Goal: Find specific page/section

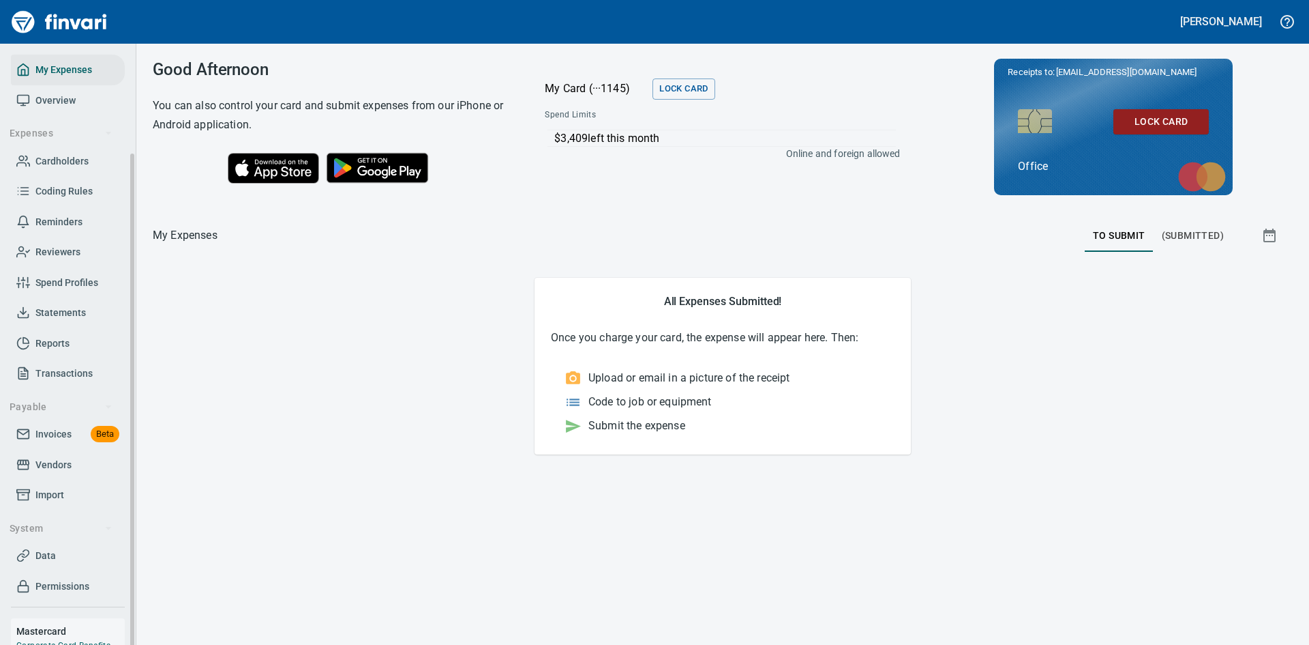
scroll to position [57, 0]
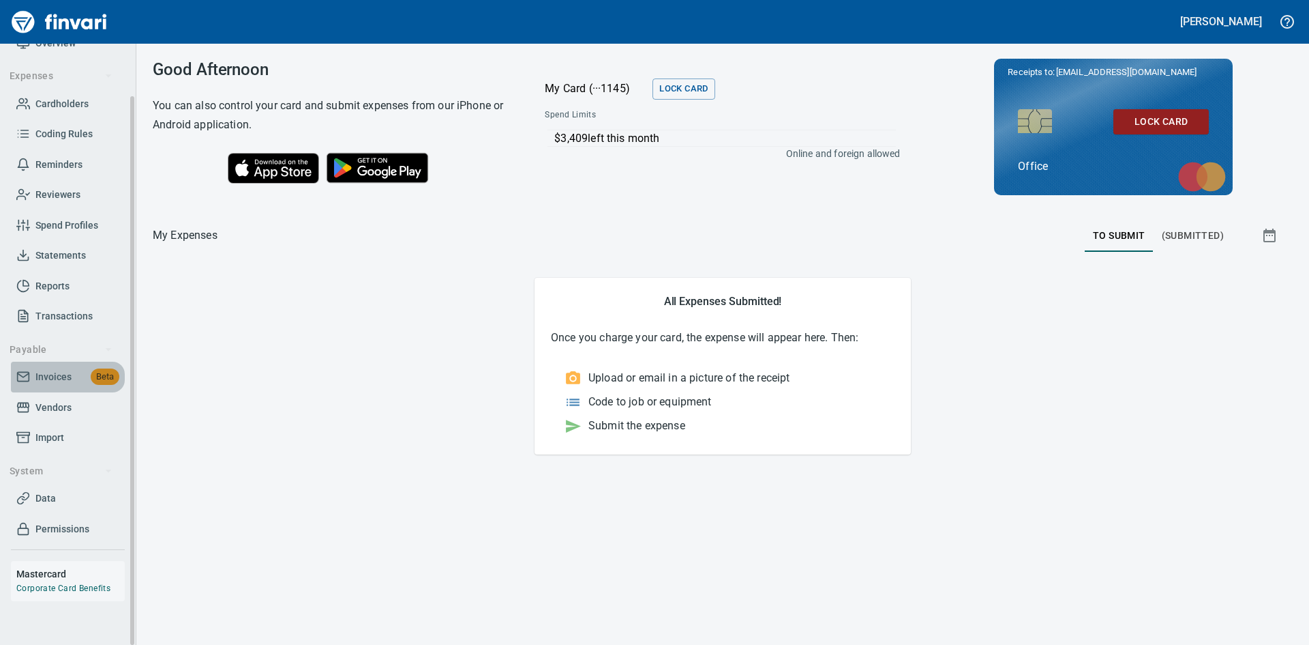
click at [49, 379] on span "Invoices" at bounding box center [53, 376] width 36 height 17
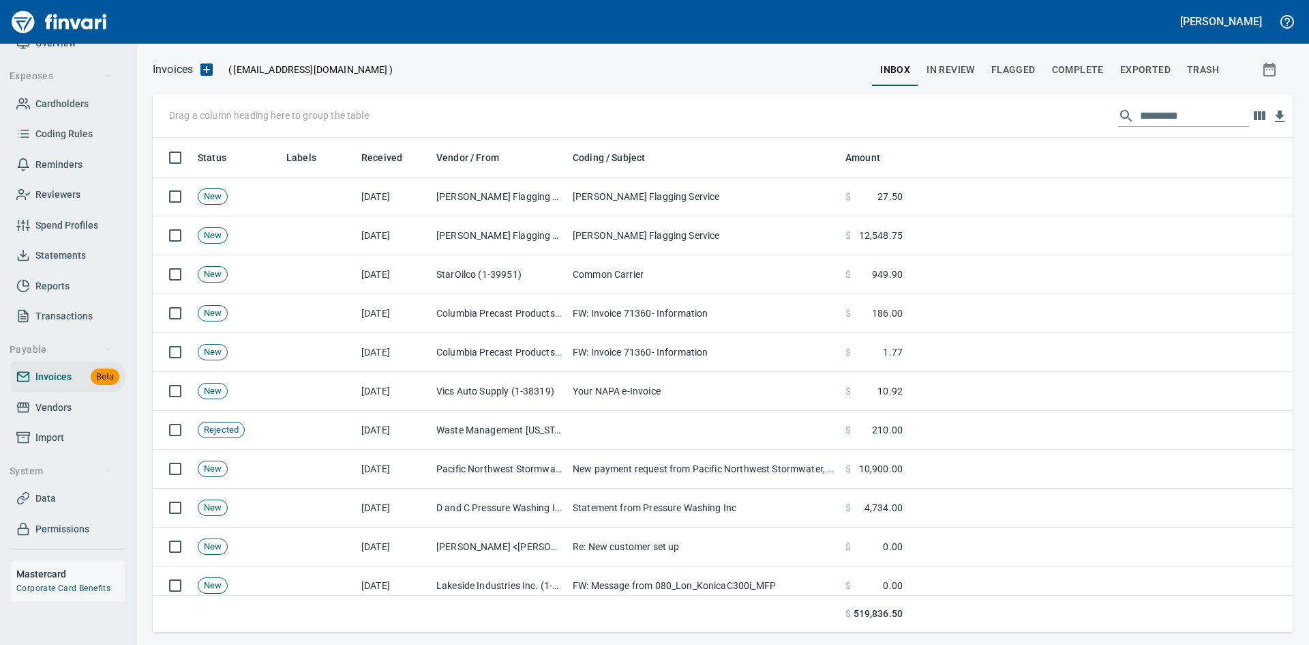
scroll to position [484, 1120]
click at [1140, 115] on input "text" at bounding box center [1194, 116] width 109 height 22
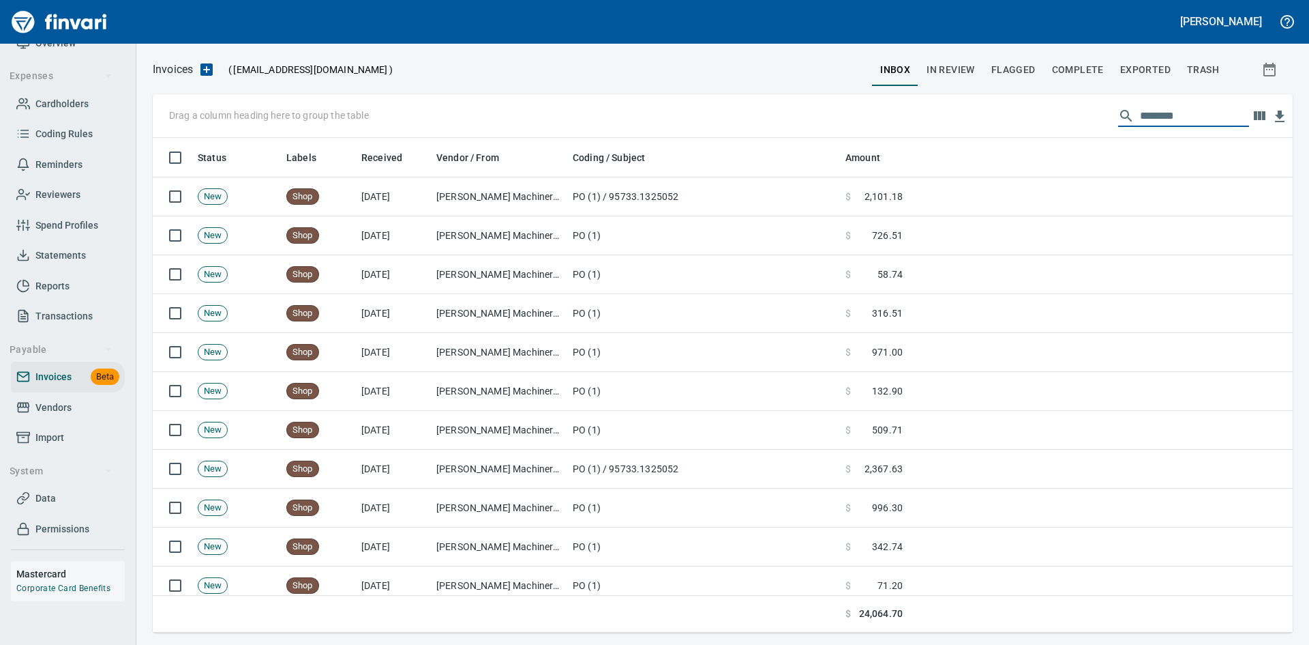
click at [1192, 117] on input "********" at bounding box center [1194, 116] width 109 height 22
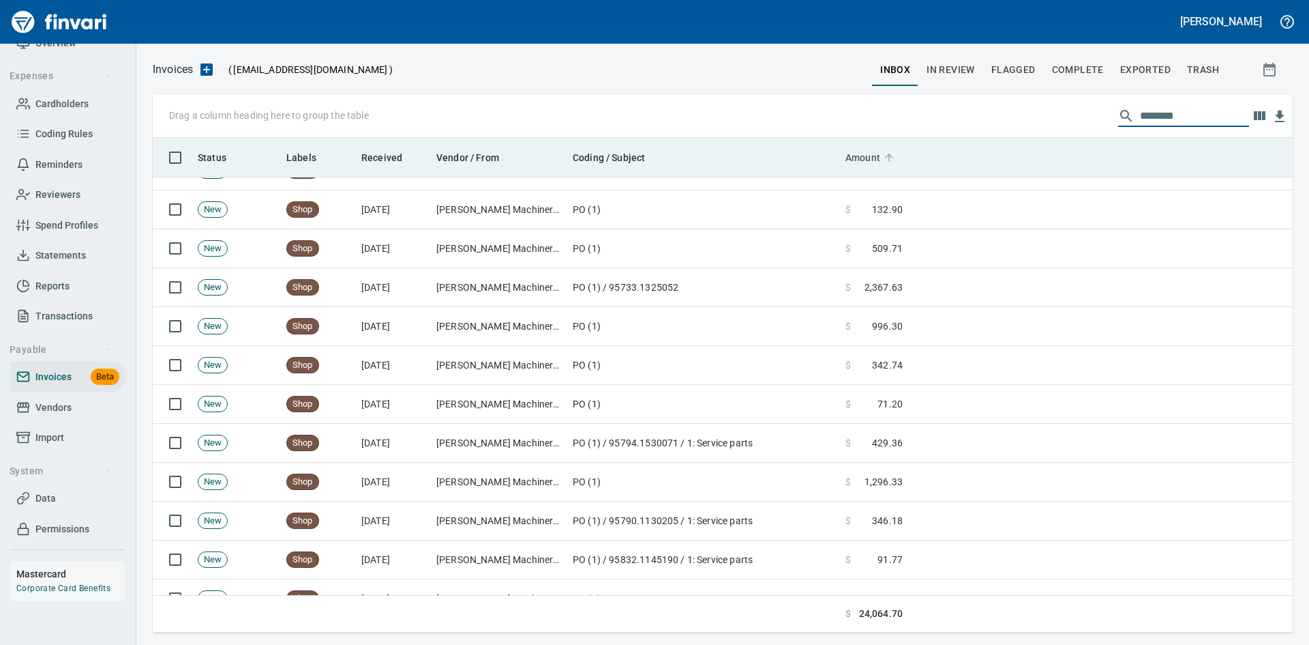
scroll to position [0, 0]
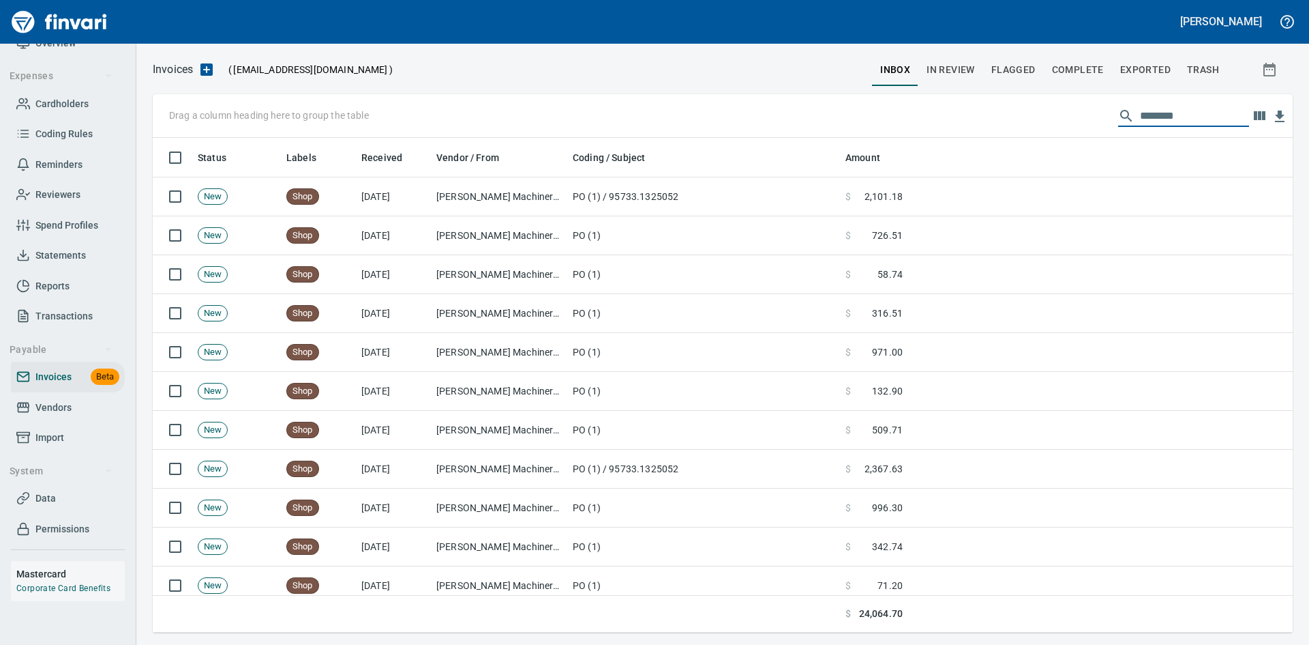
drag, startPoint x: 1185, startPoint y: 114, endPoint x: 1065, endPoint y: 122, distance: 119.6
click at [1065, 122] on div "Drag a column heading here to group the table ********" at bounding box center [723, 116] width 1140 height 44
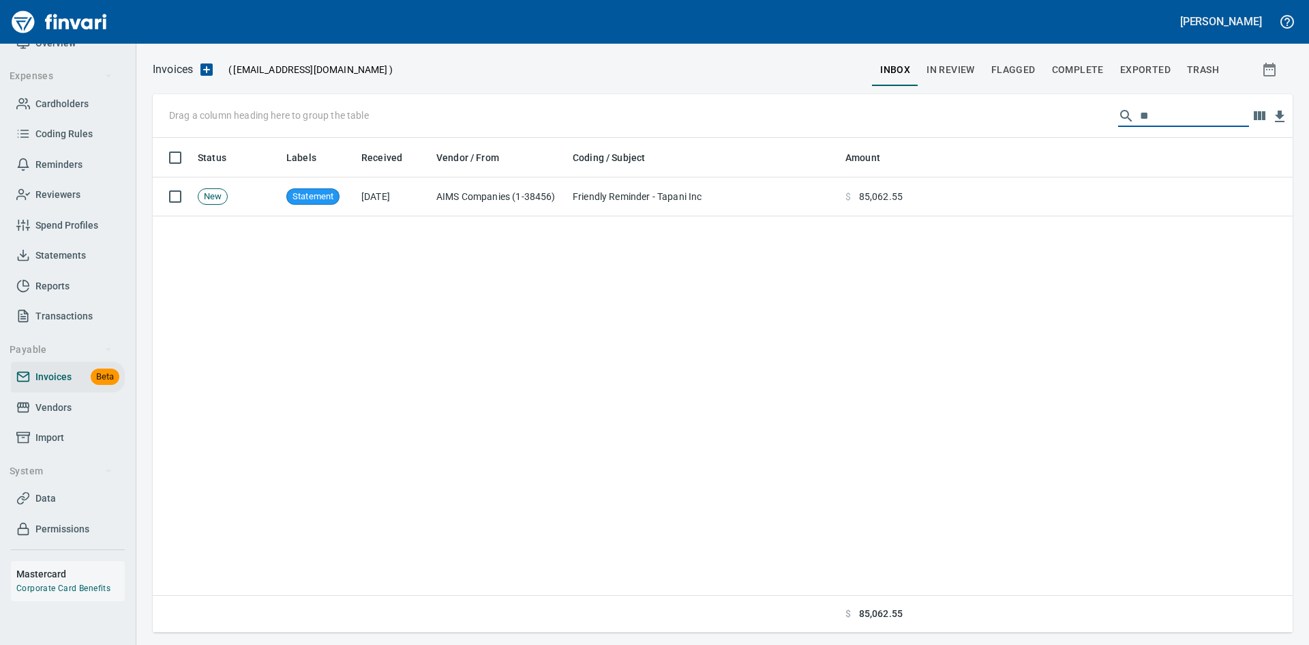
type input "*"
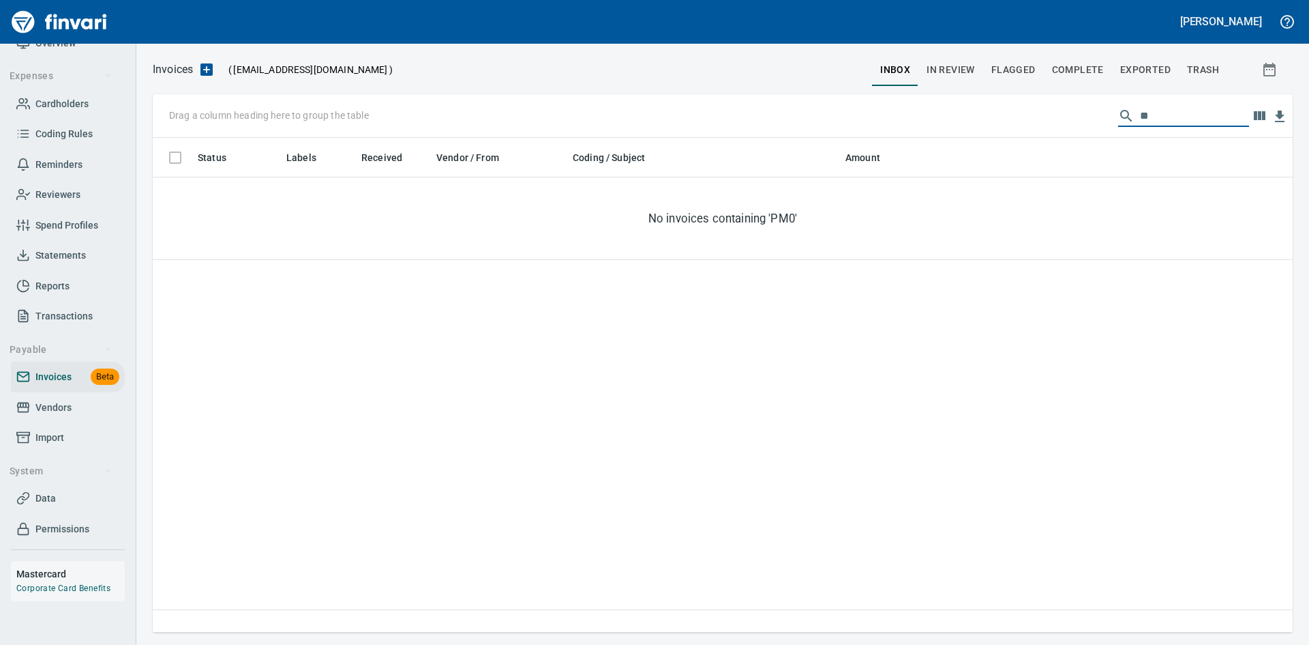
type input "*"
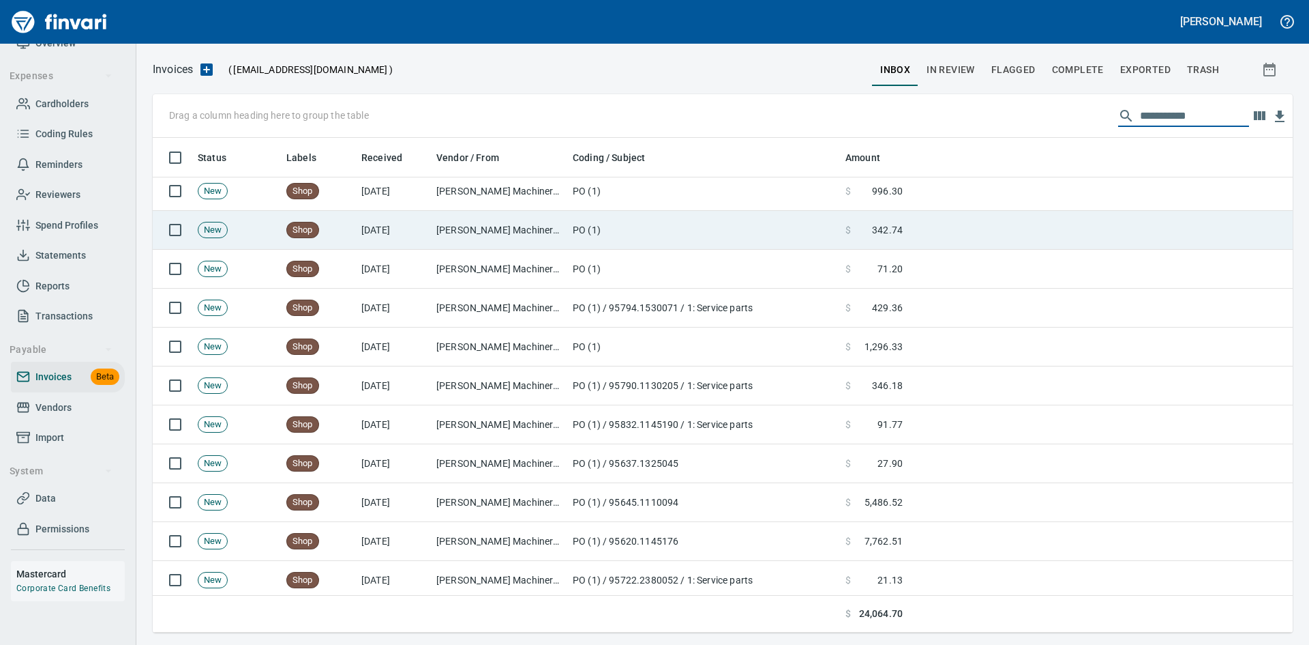
scroll to position [359, 0]
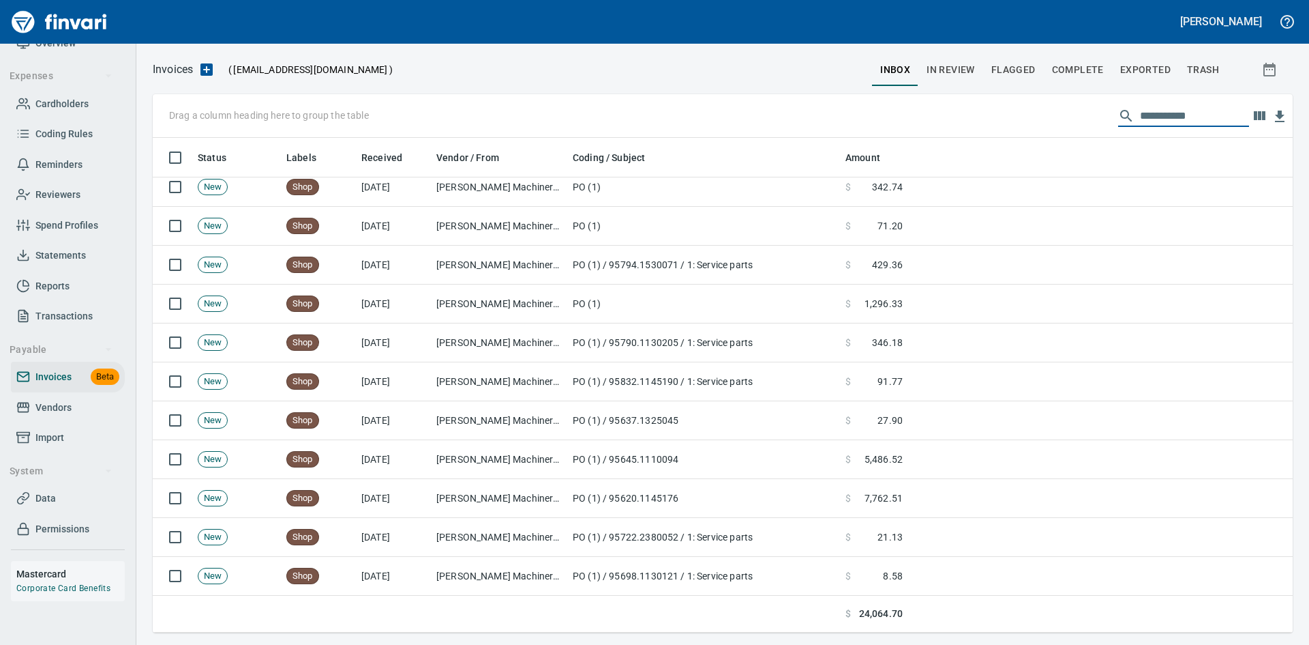
type input "**********"
click at [966, 68] on span "In Review" at bounding box center [951, 69] width 48 height 17
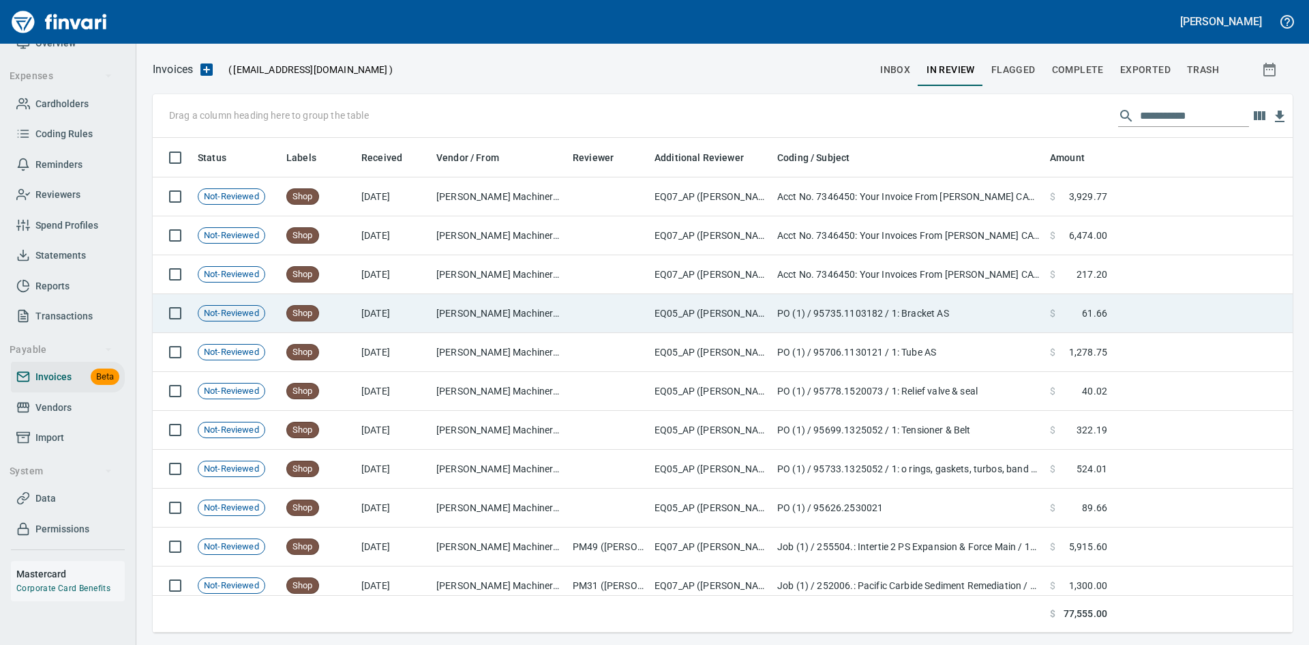
scroll to position [484, 1120]
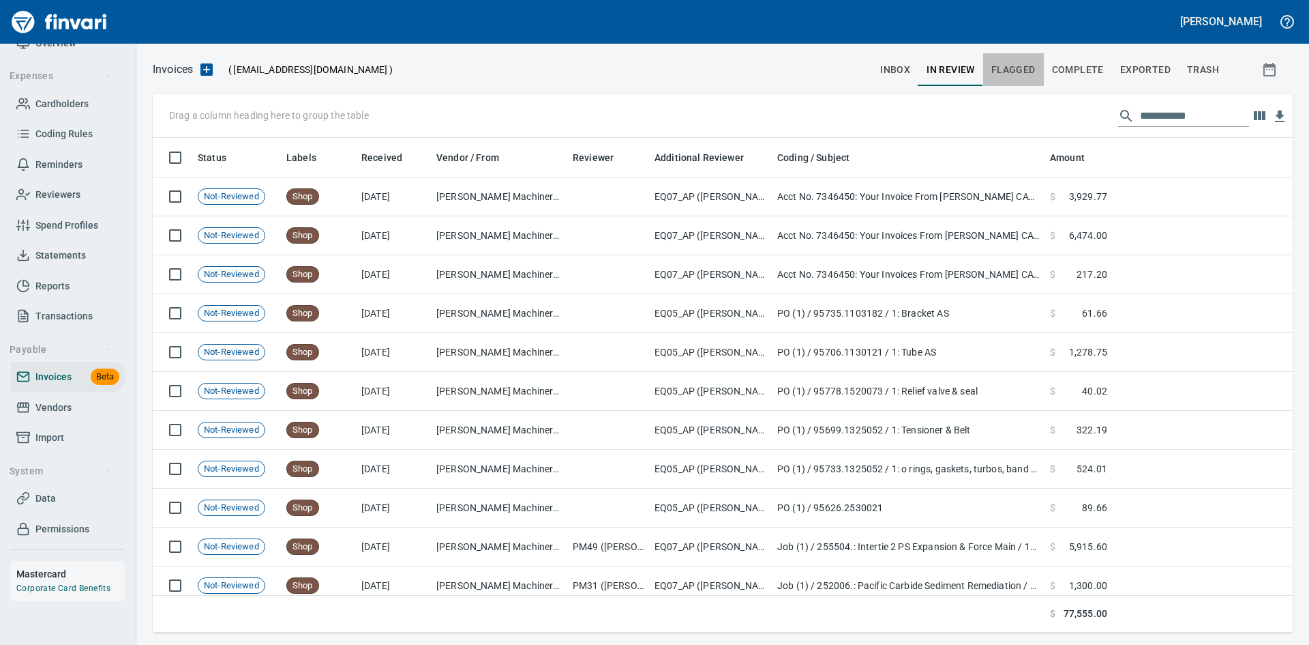
click at [1032, 63] on span "Flagged" at bounding box center [1014, 69] width 44 height 17
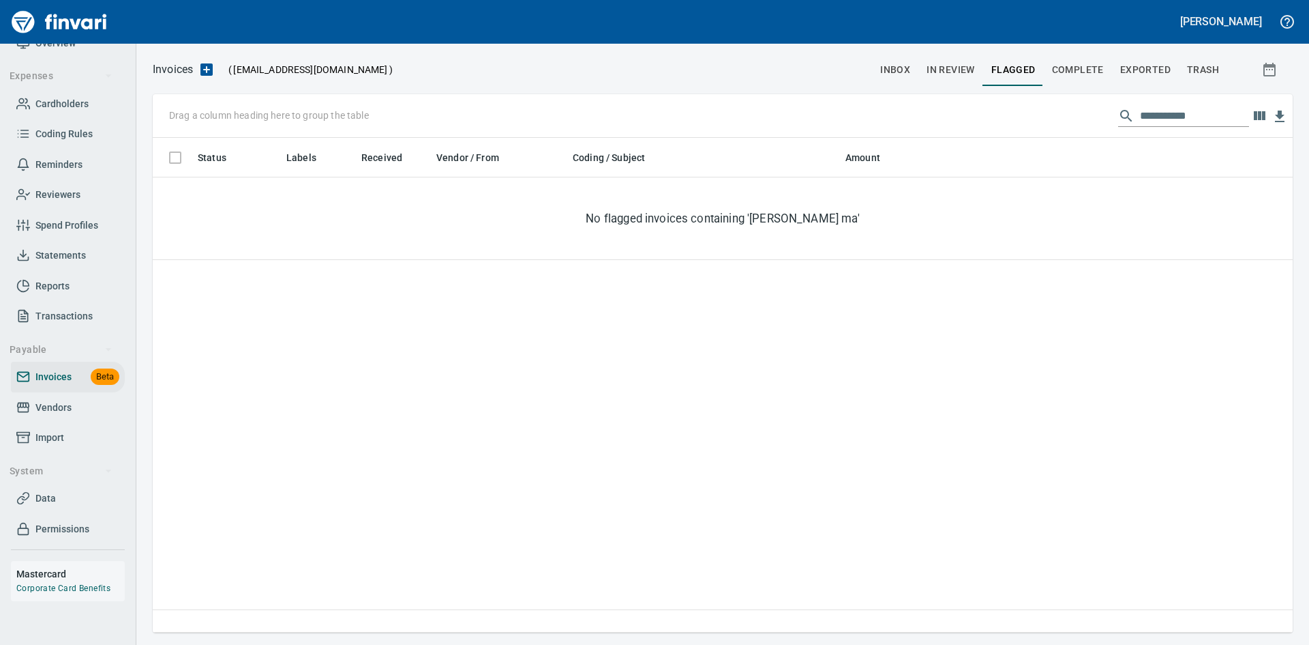
scroll to position [484, 1120]
click at [1078, 75] on span "Complete" at bounding box center [1078, 69] width 52 height 17
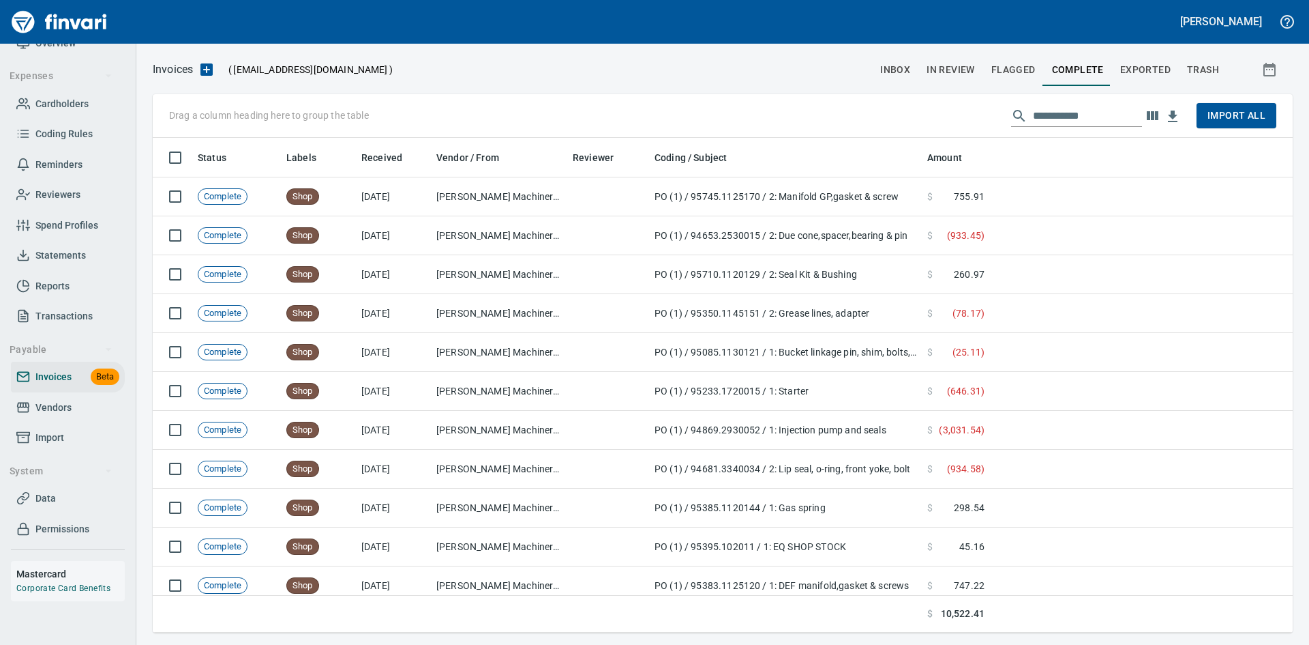
click at [1142, 74] on span "Exported" at bounding box center [1146, 69] width 50 height 17
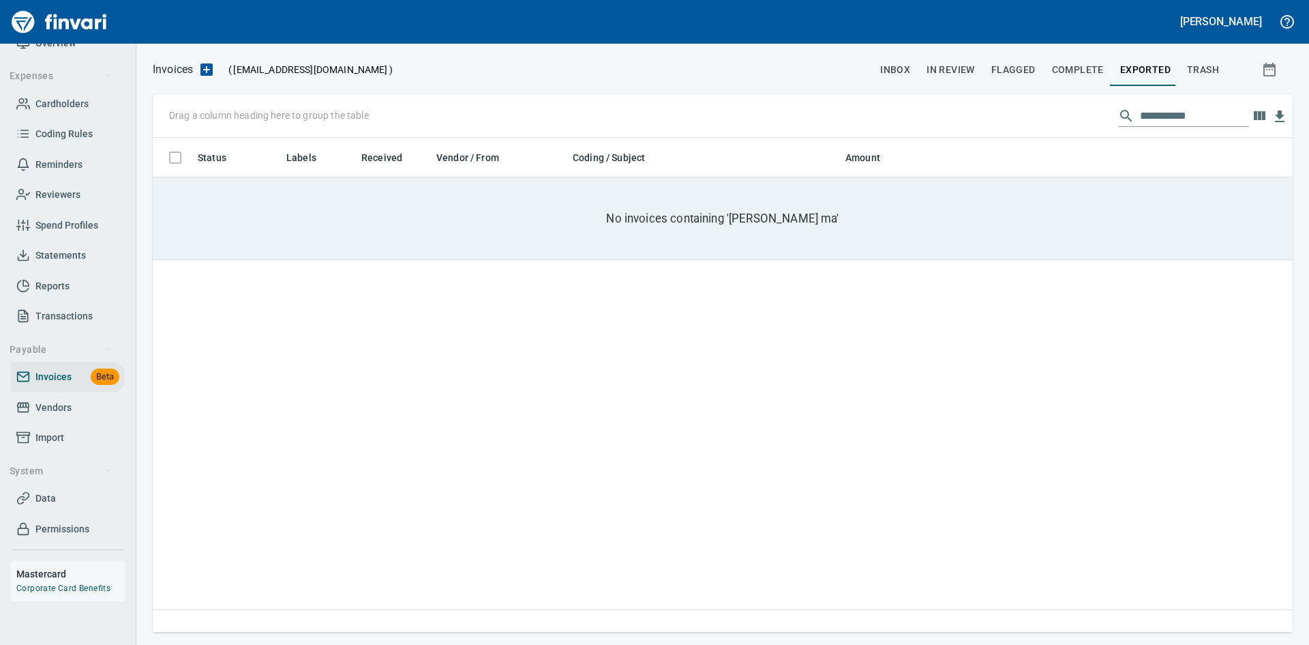
scroll to position [484, 1120]
